Goal: Communication & Community: Answer question/provide support

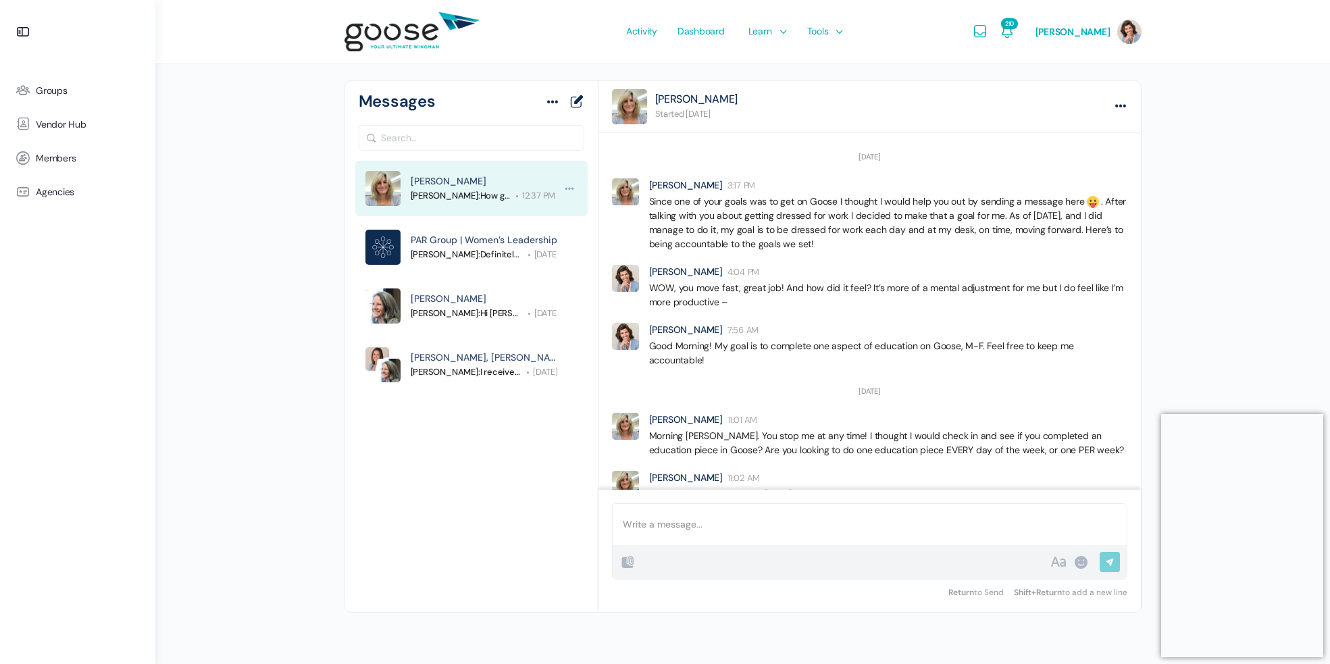
scroll to position [903, 0]
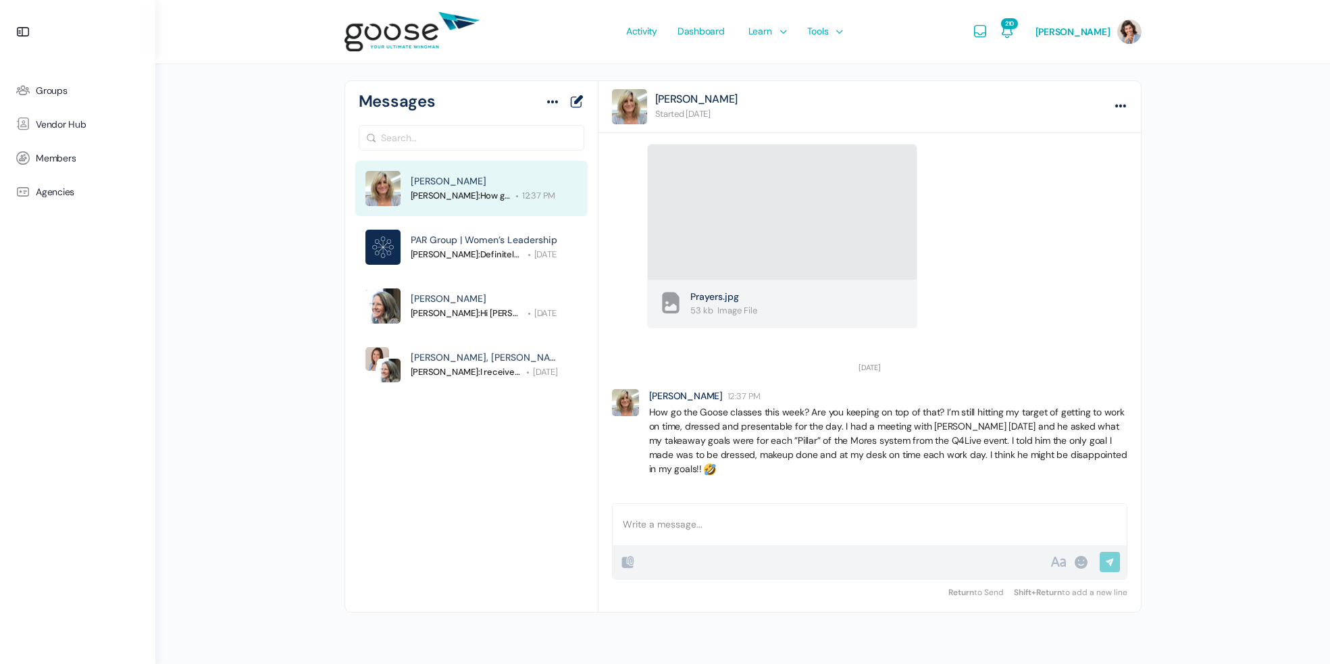
click at [756, 561] on div "B I • 1. “ # 0101 ✓ ×" at bounding box center [834, 562] width 431 height 16
click at [668, 527] on div at bounding box center [869, 524] width 514 height 41
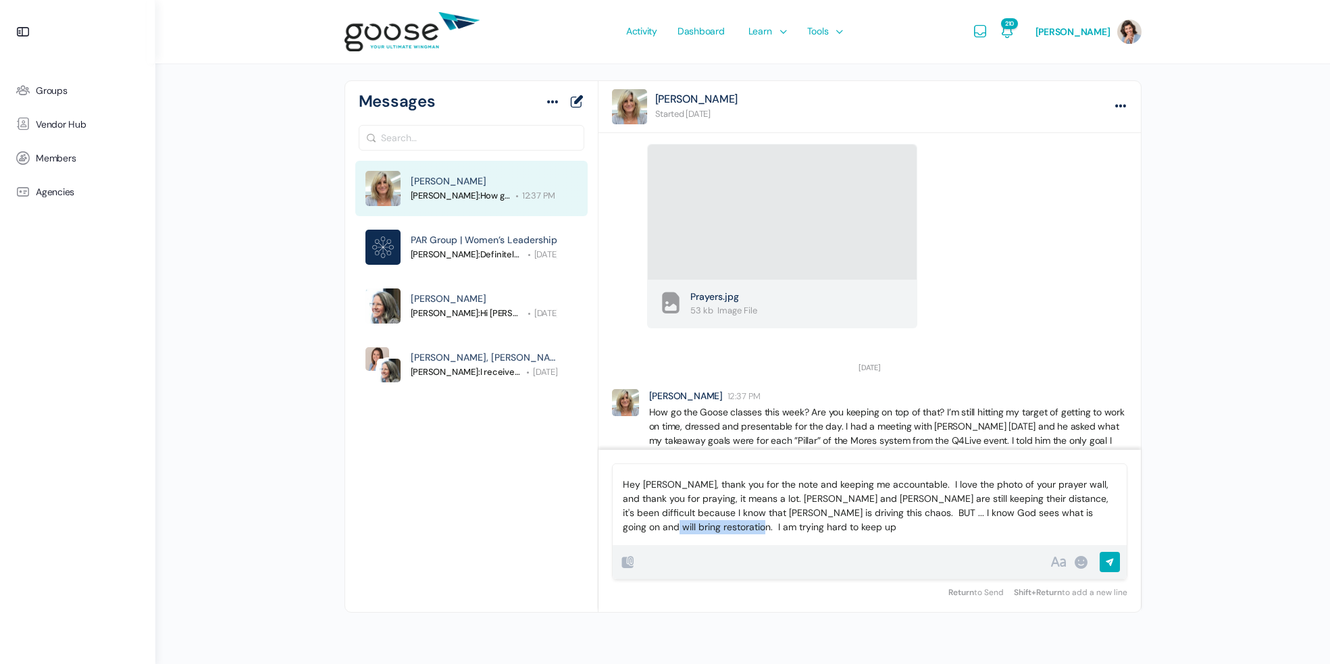
drag, startPoint x: 1074, startPoint y: 514, endPoint x: 1085, endPoint y: 528, distance: 18.2
click at [1085, 528] on p "Hey [PERSON_NAME], thank you for the note and keeping me accountable. I love th…" at bounding box center [870, 505] width 494 height 57
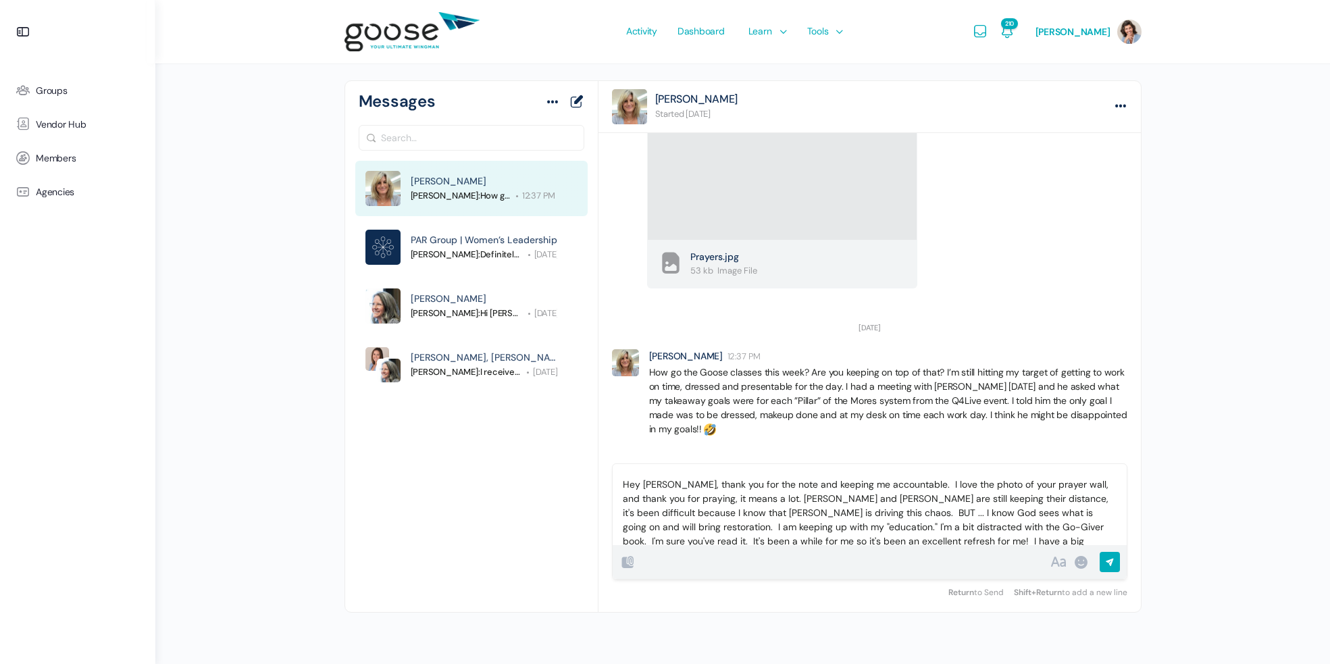
scroll to position [31, 0]
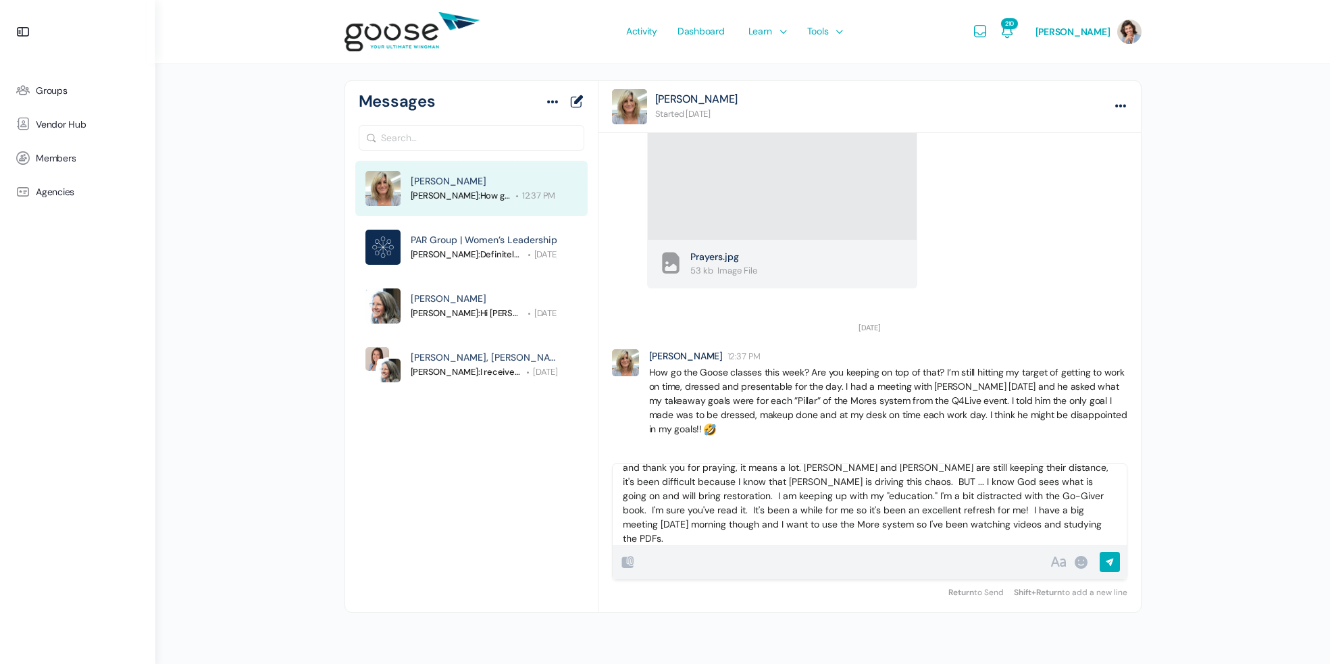
click at [931, 525] on p "Hey [PERSON_NAME], thank you for the note and keeping me accountable. I love th…" at bounding box center [870, 495] width 494 height 99
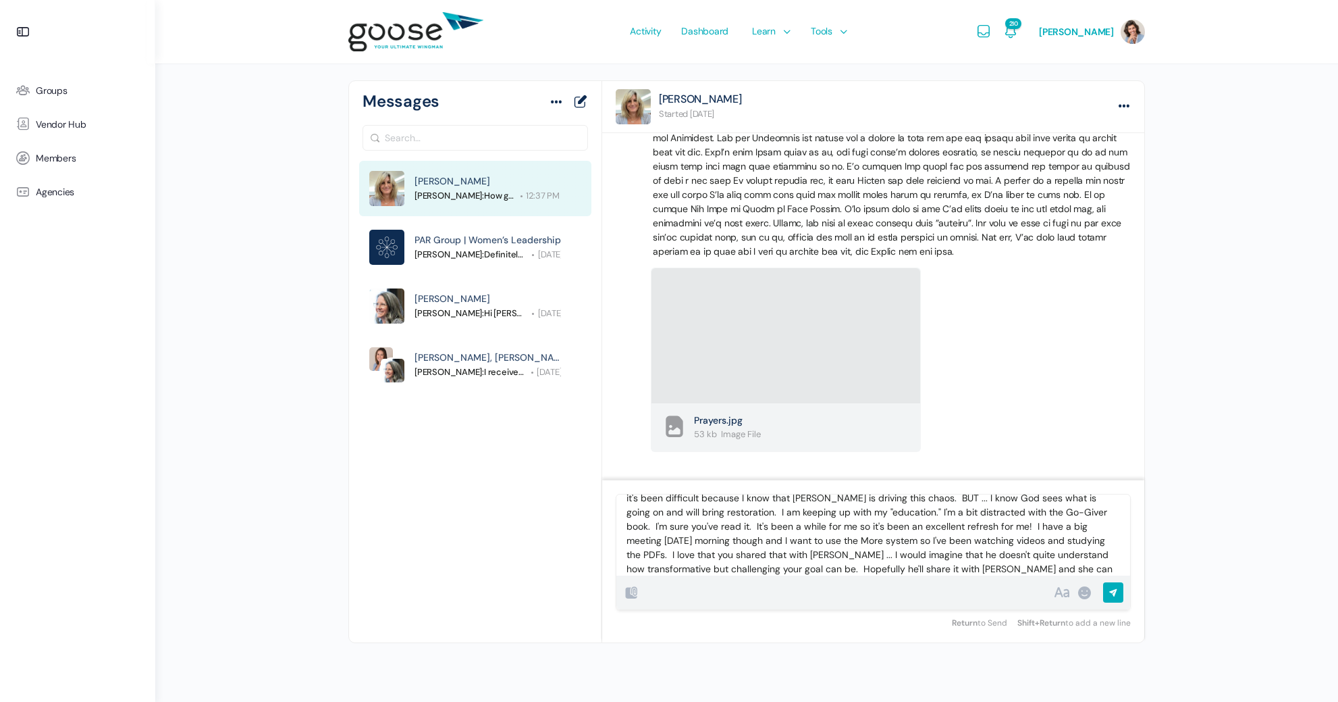
scroll to position [59, 0]
click at [916, 525] on p "Hey [PERSON_NAME], thank you for the note and keeping me accountable. I love th…" at bounding box center [874, 519] width 494 height 142
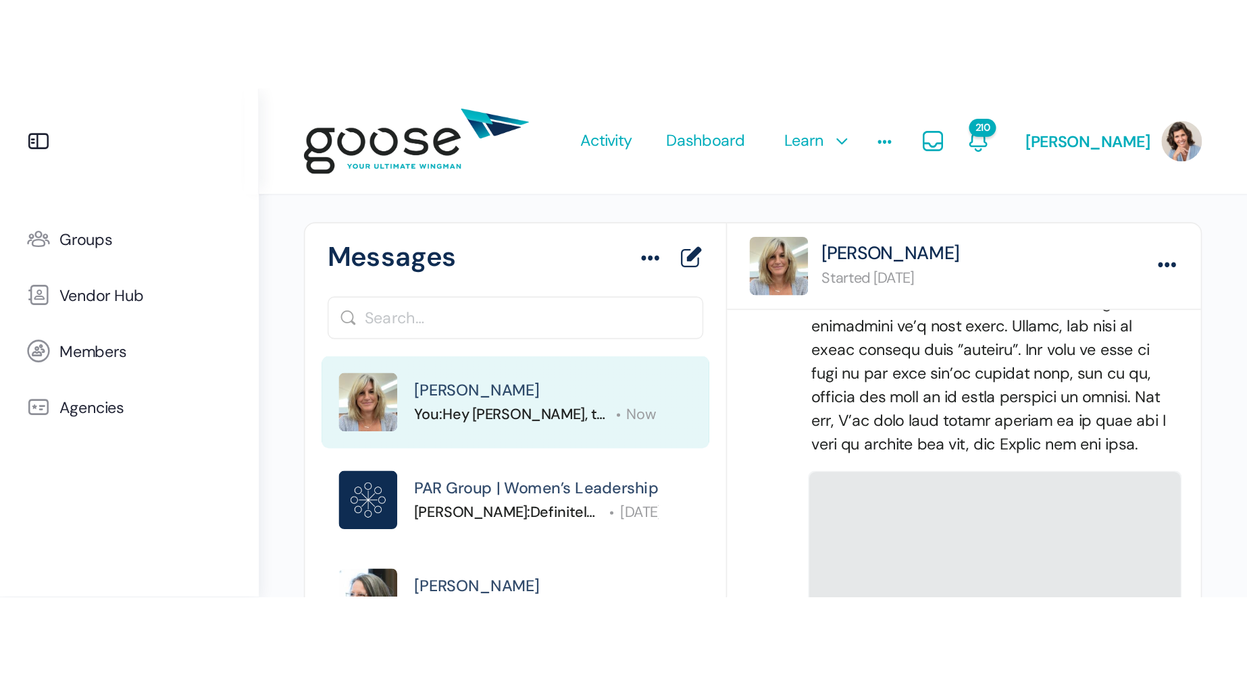
scroll to position [1030, 0]
